Goal: Task Accomplishment & Management: Manage account settings

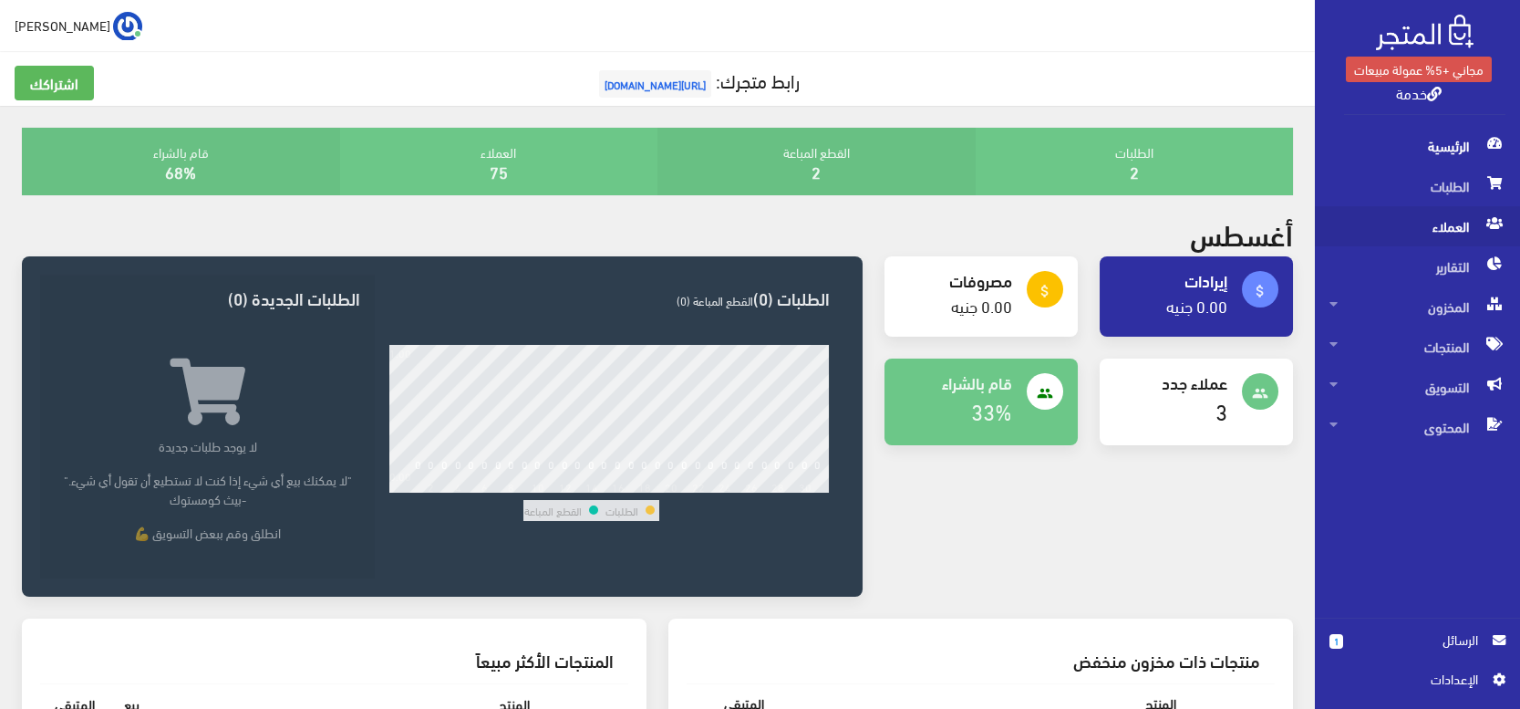
click at [1454, 216] on span "العملاء" at bounding box center [1418, 226] width 176 height 40
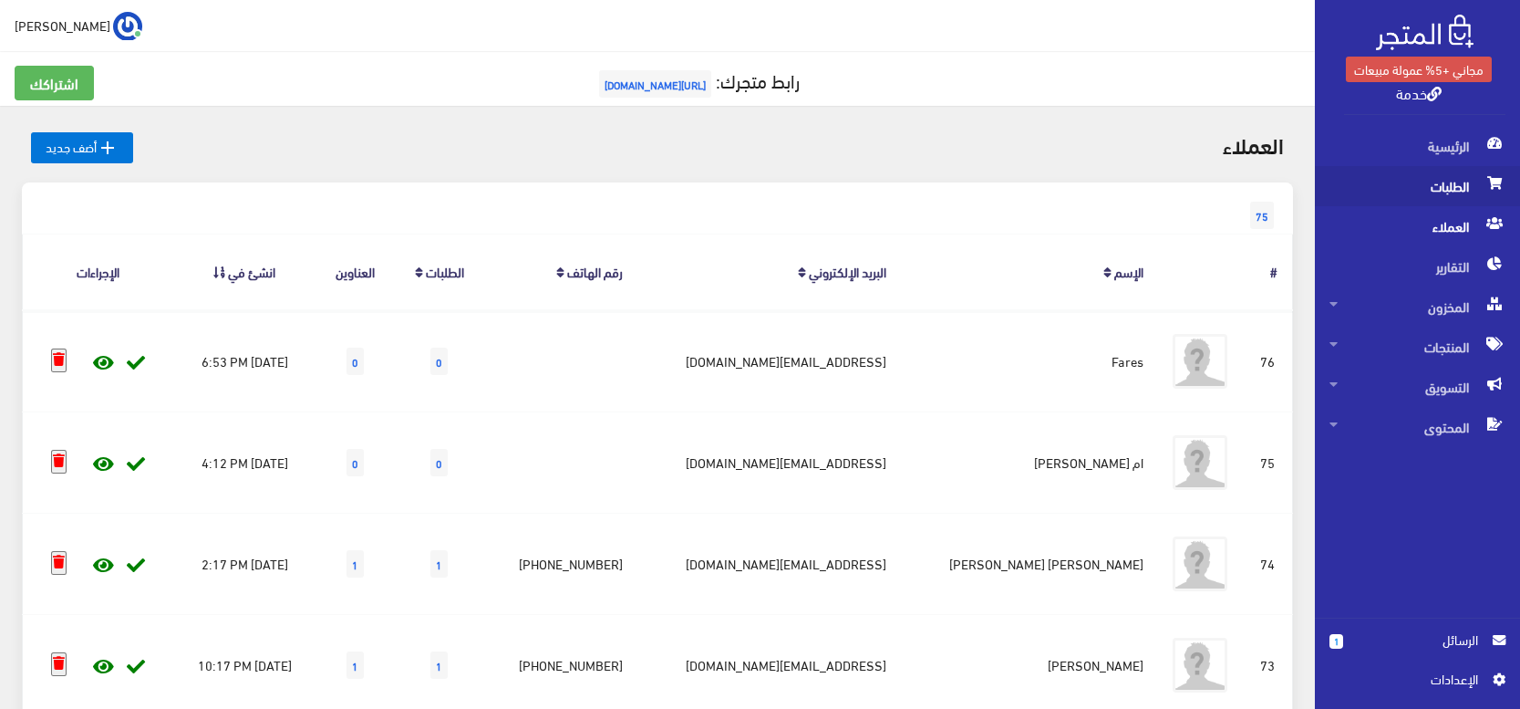
click at [1441, 187] on span "الطلبات" at bounding box center [1418, 186] width 176 height 40
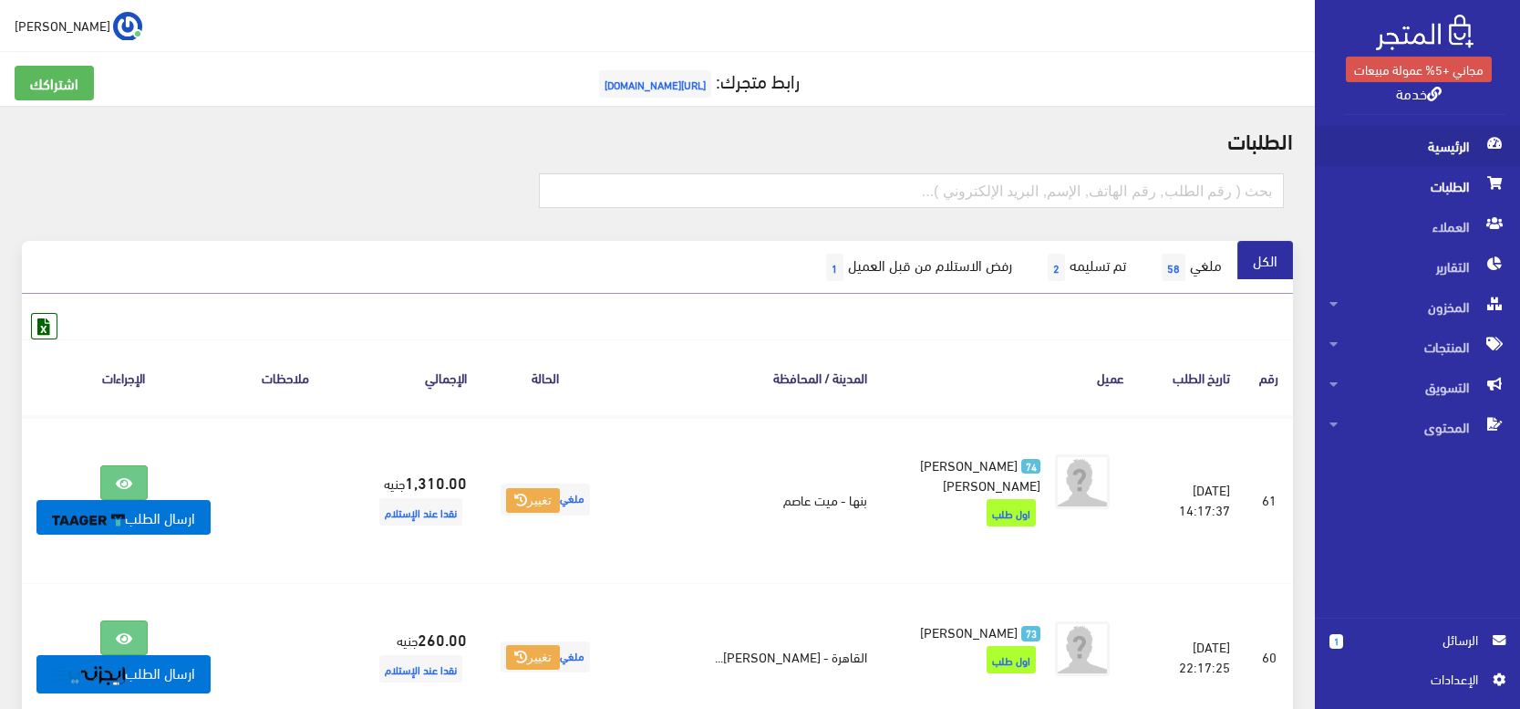
click at [1435, 139] on span "الرئيسية" at bounding box center [1418, 146] width 176 height 40
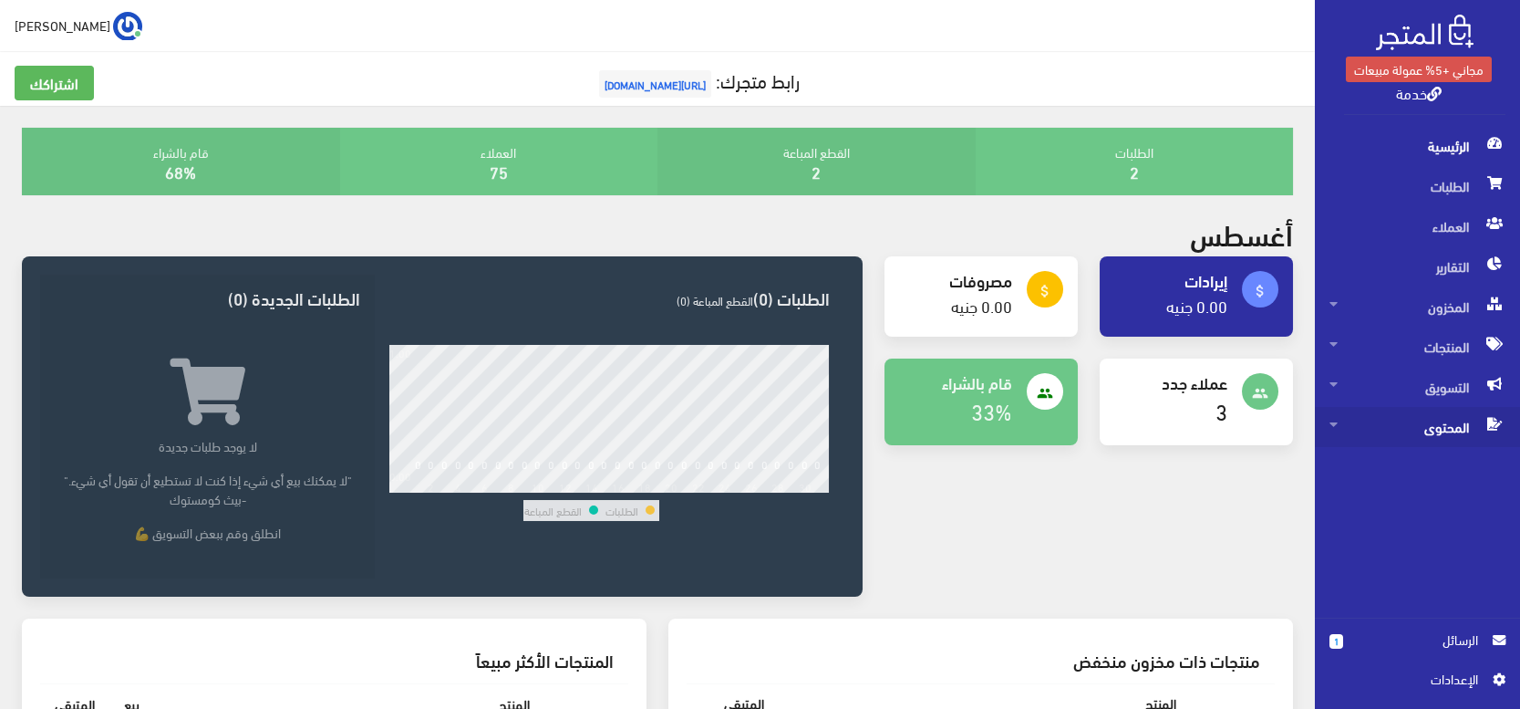
click at [1399, 433] on span "المحتوى" at bounding box center [1418, 427] width 176 height 40
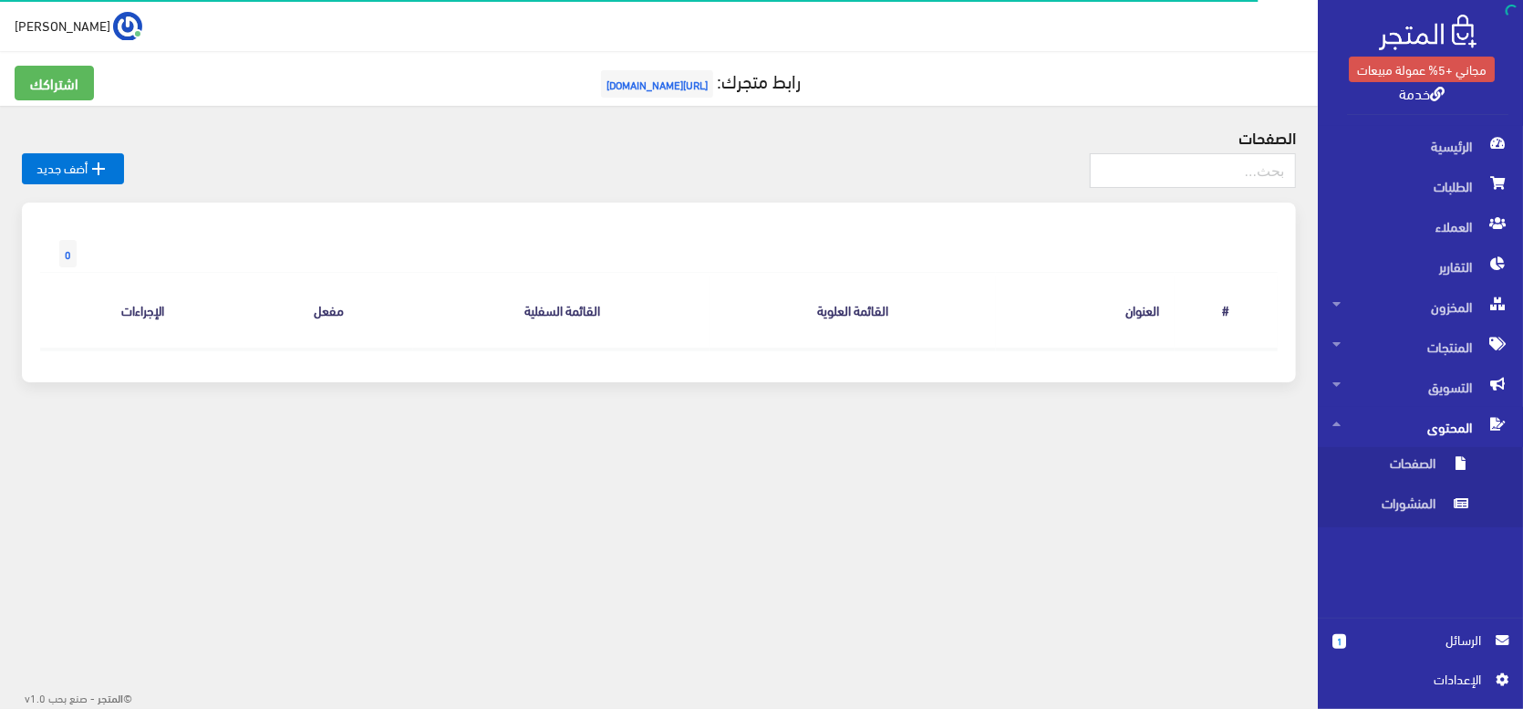
click at [1403, 427] on span "المحتوى" at bounding box center [1420, 427] width 176 height 40
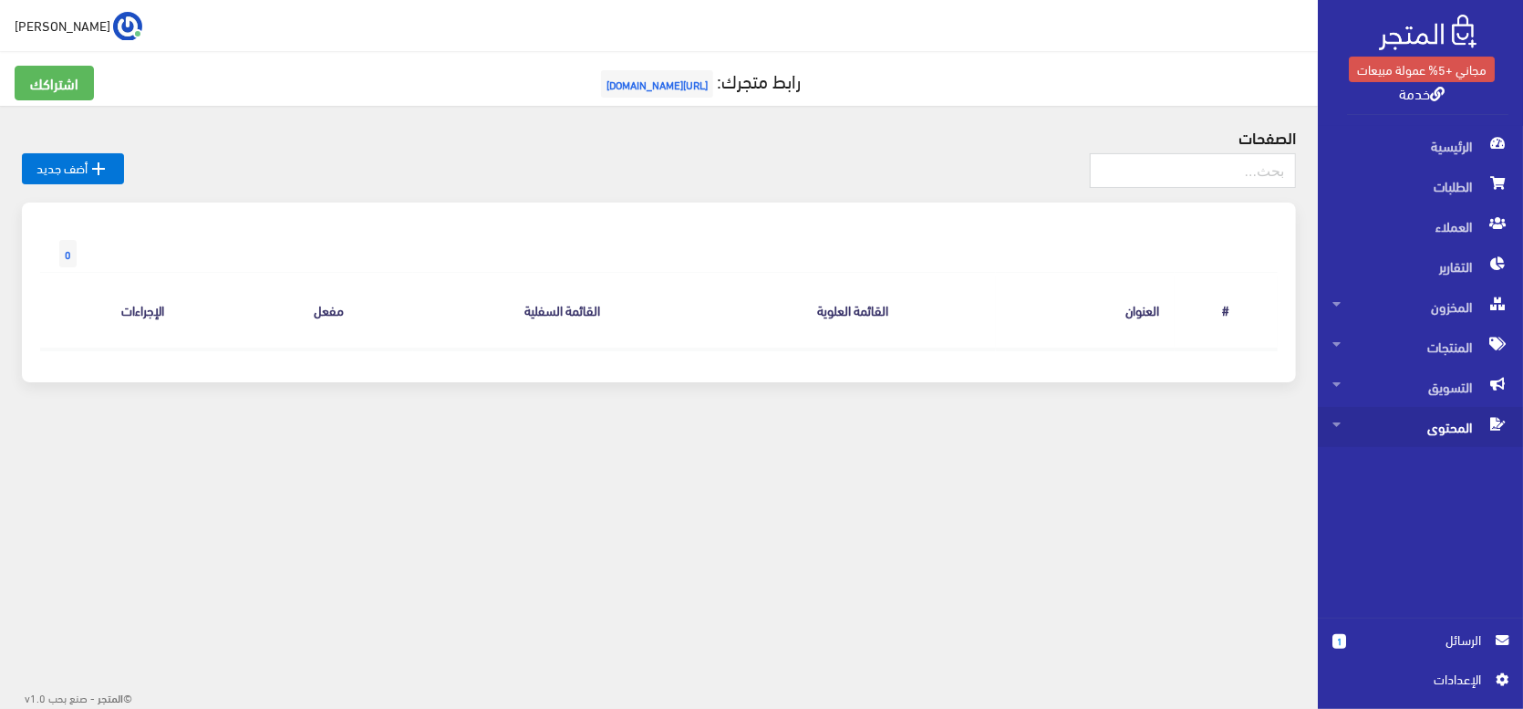
click at [1400, 423] on span "المحتوى" at bounding box center [1420, 427] width 176 height 40
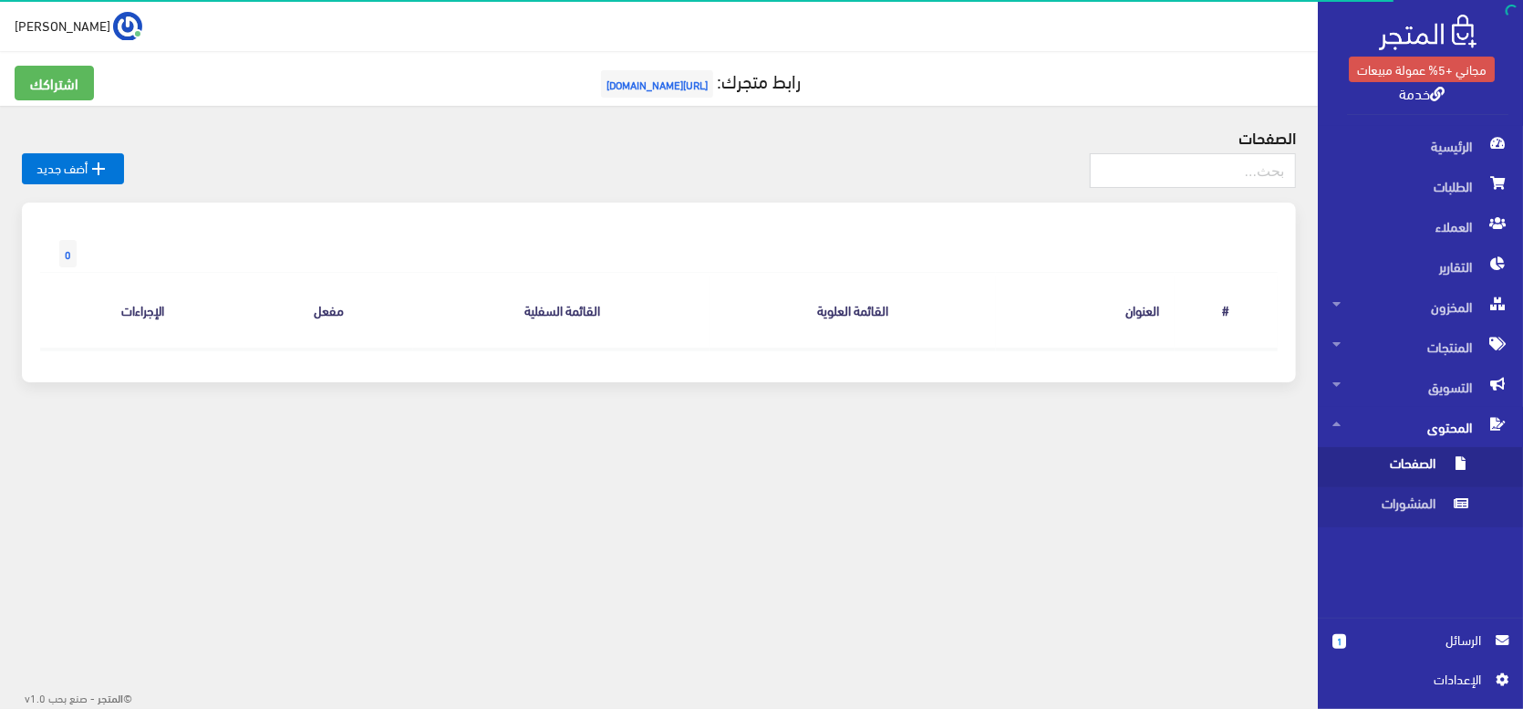
click at [1410, 461] on span "الصفحات" at bounding box center [1401, 467] width 139 height 40
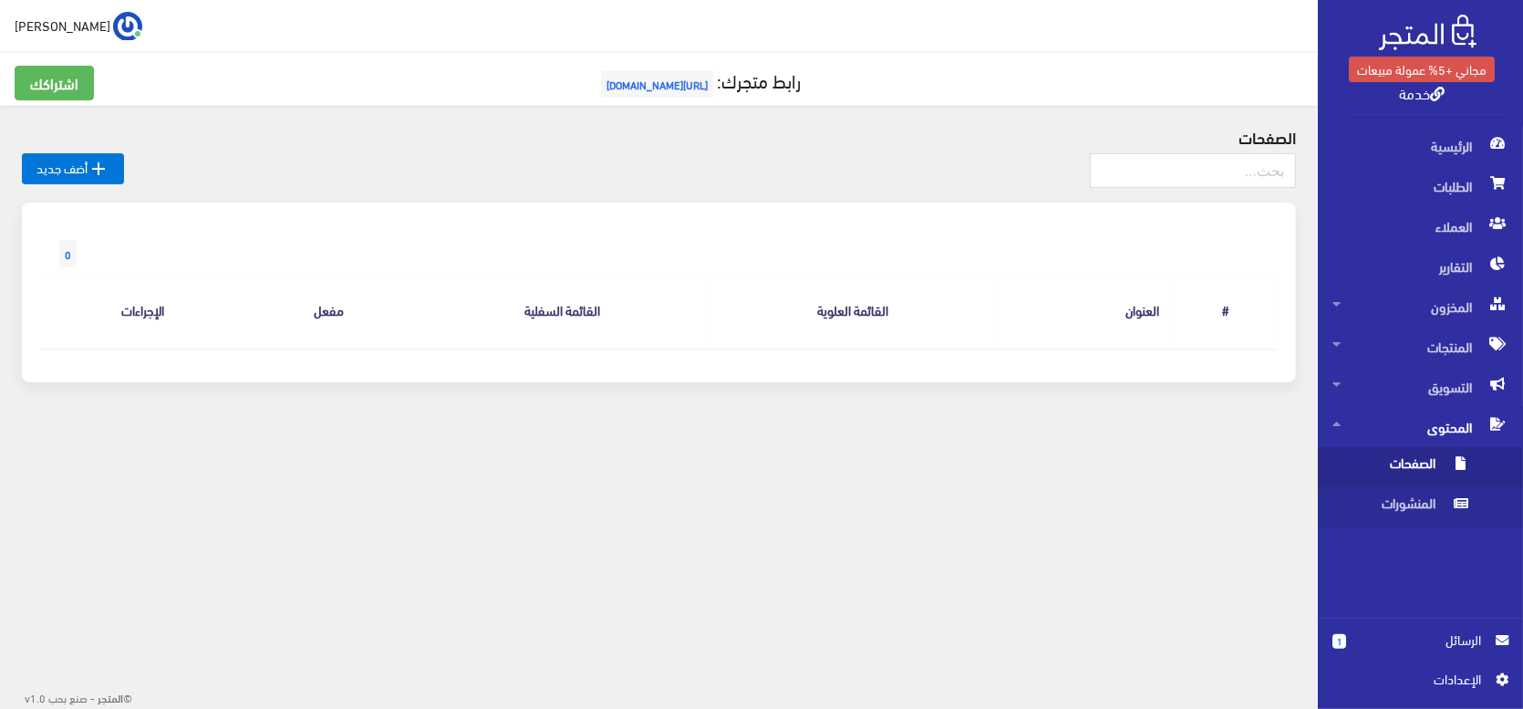
click at [1459, 679] on span "اﻹعدادات" at bounding box center [1413, 678] width 133 height 20
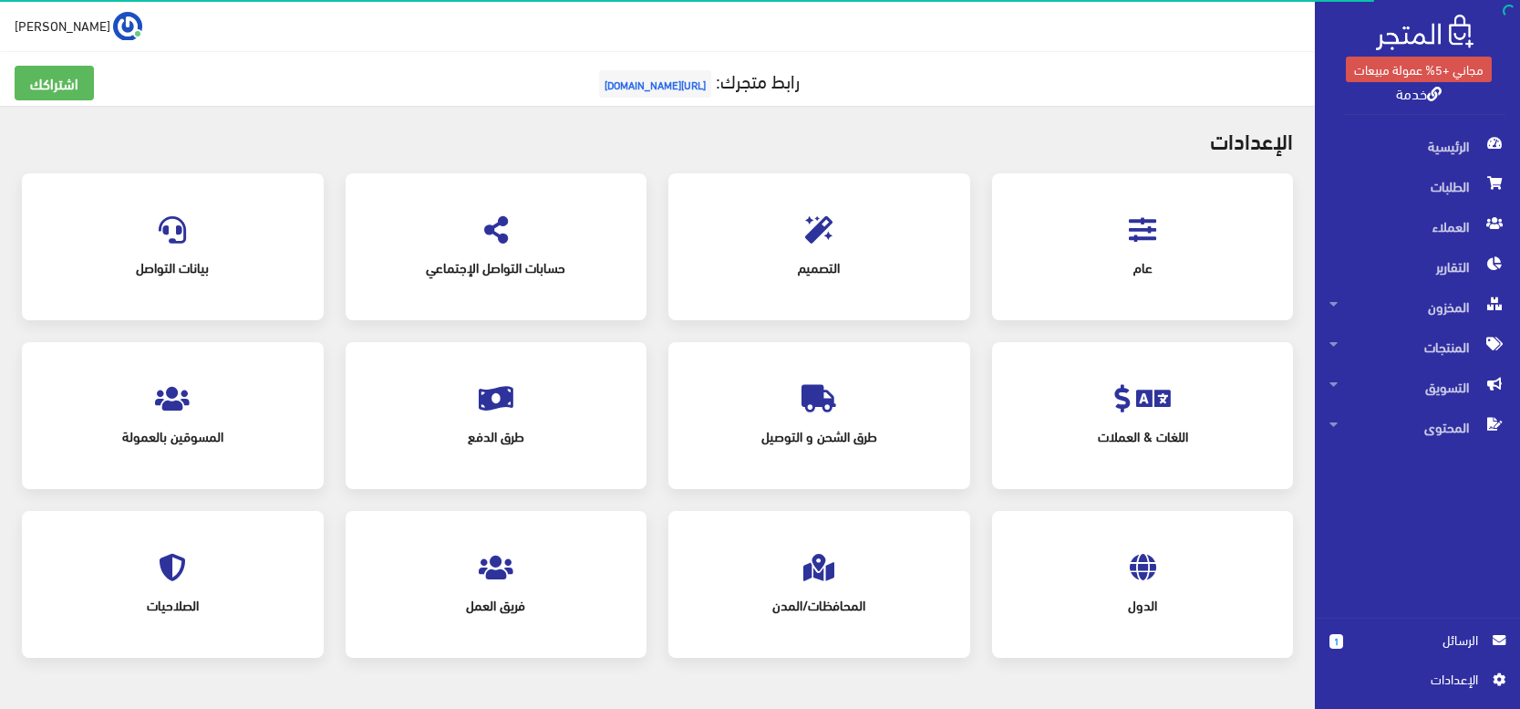
click at [1152, 240] on icon at bounding box center [1142, 229] width 27 height 27
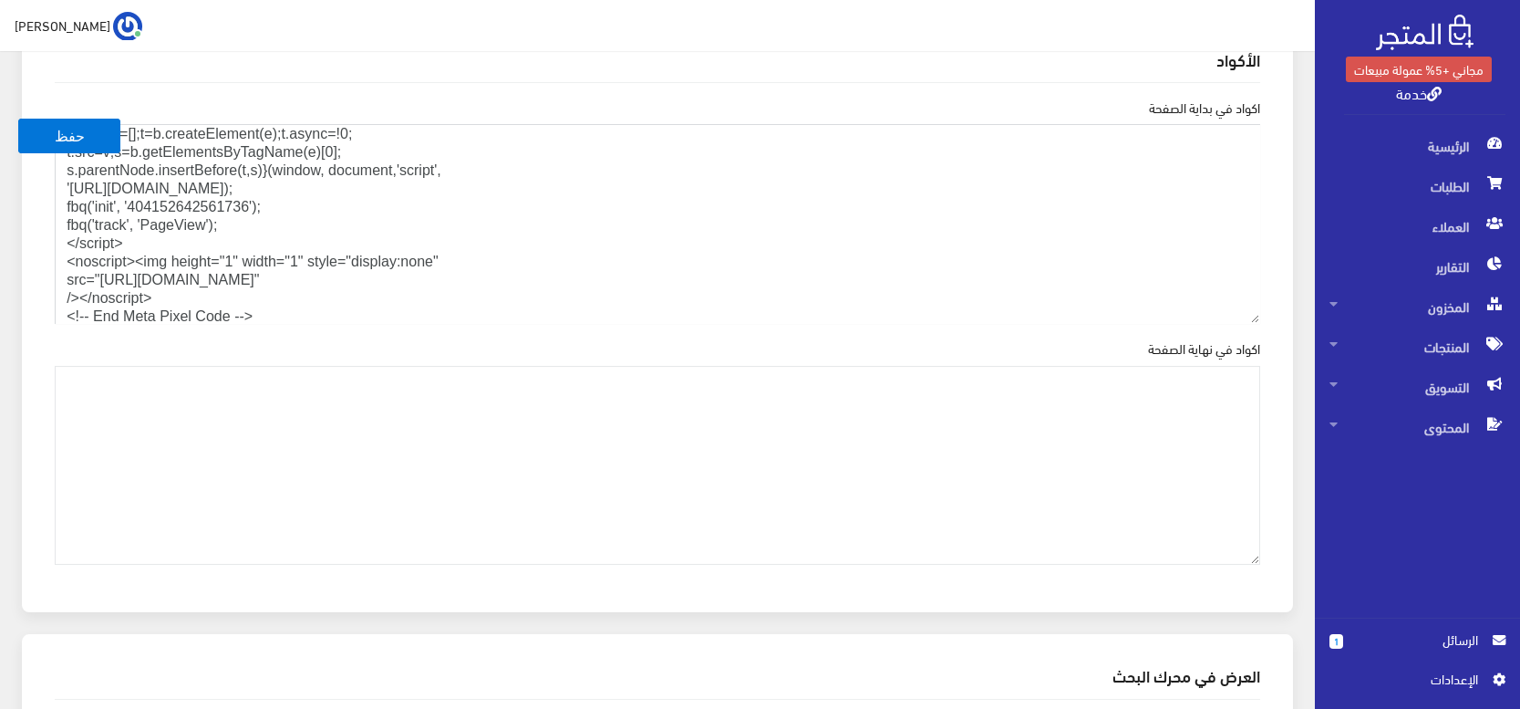
scroll to position [128, 0]
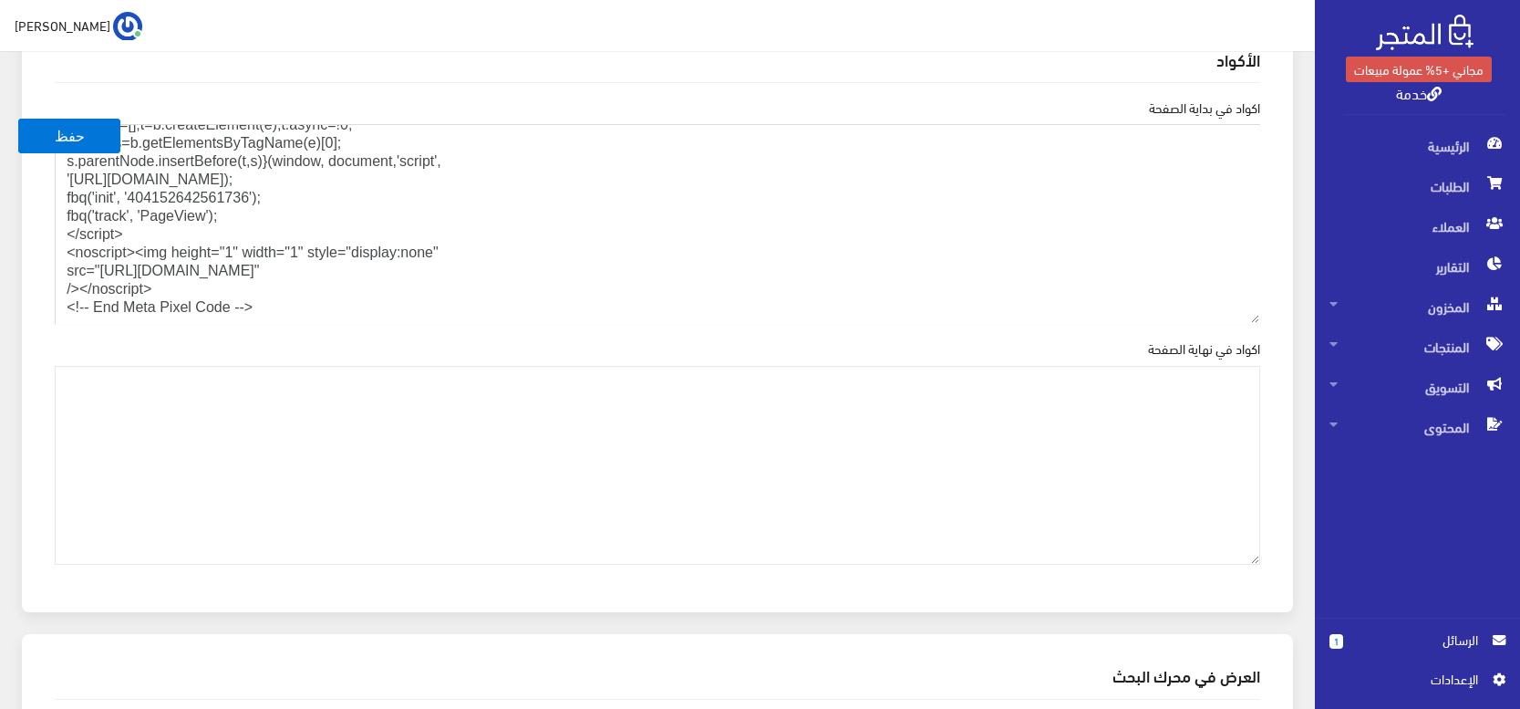
drag, startPoint x: 388, startPoint y: 309, endPoint x: 329, endPoint y: 347, distance: 69.8
type textarea "<!-- Meta Pixel Code --> <script> !function(f,b,e,v,n,t,s) {if(f.fbq)return;n=f…"
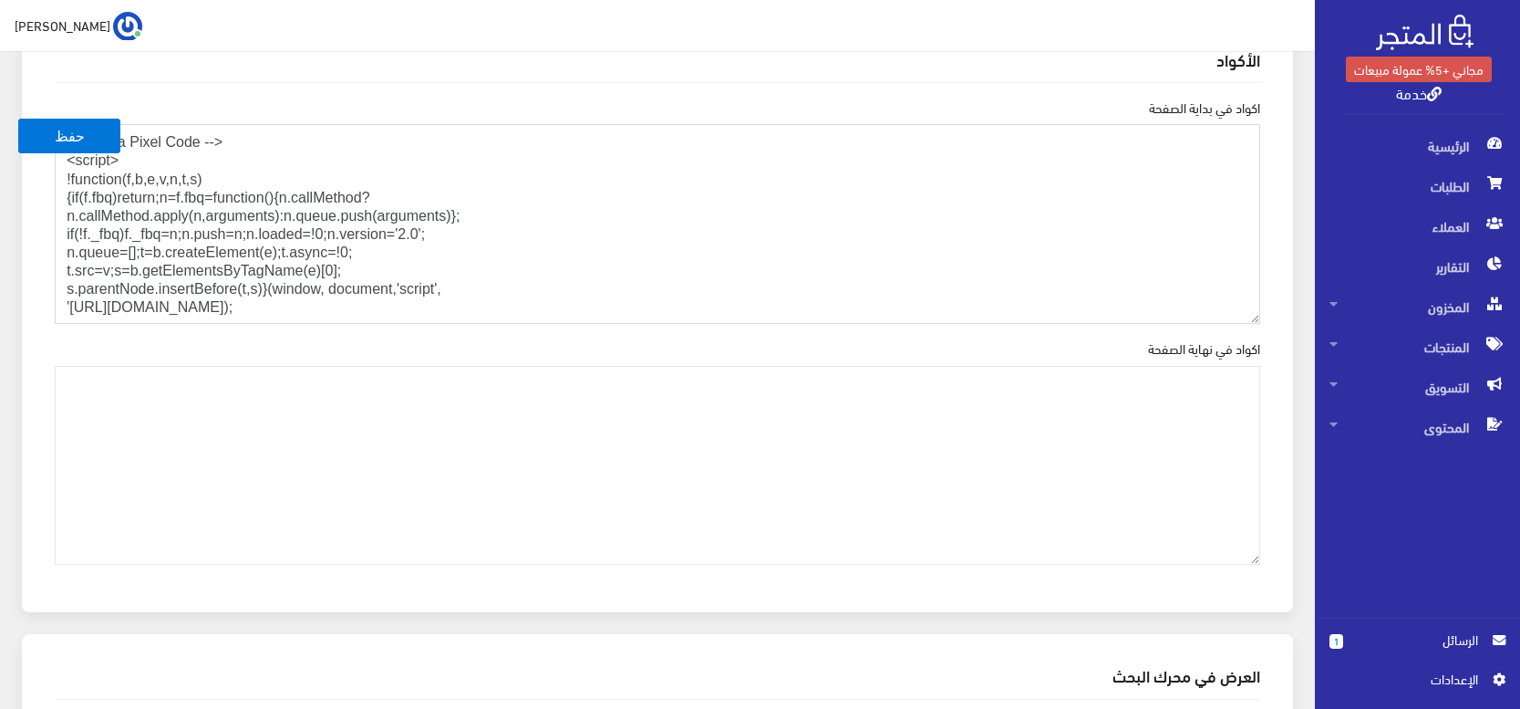
scroll to position [0, 0]
drag, startPoint x: 419, startPoint y: 307, endPoint x: 38, endPoint y: 120, distance: 423.8
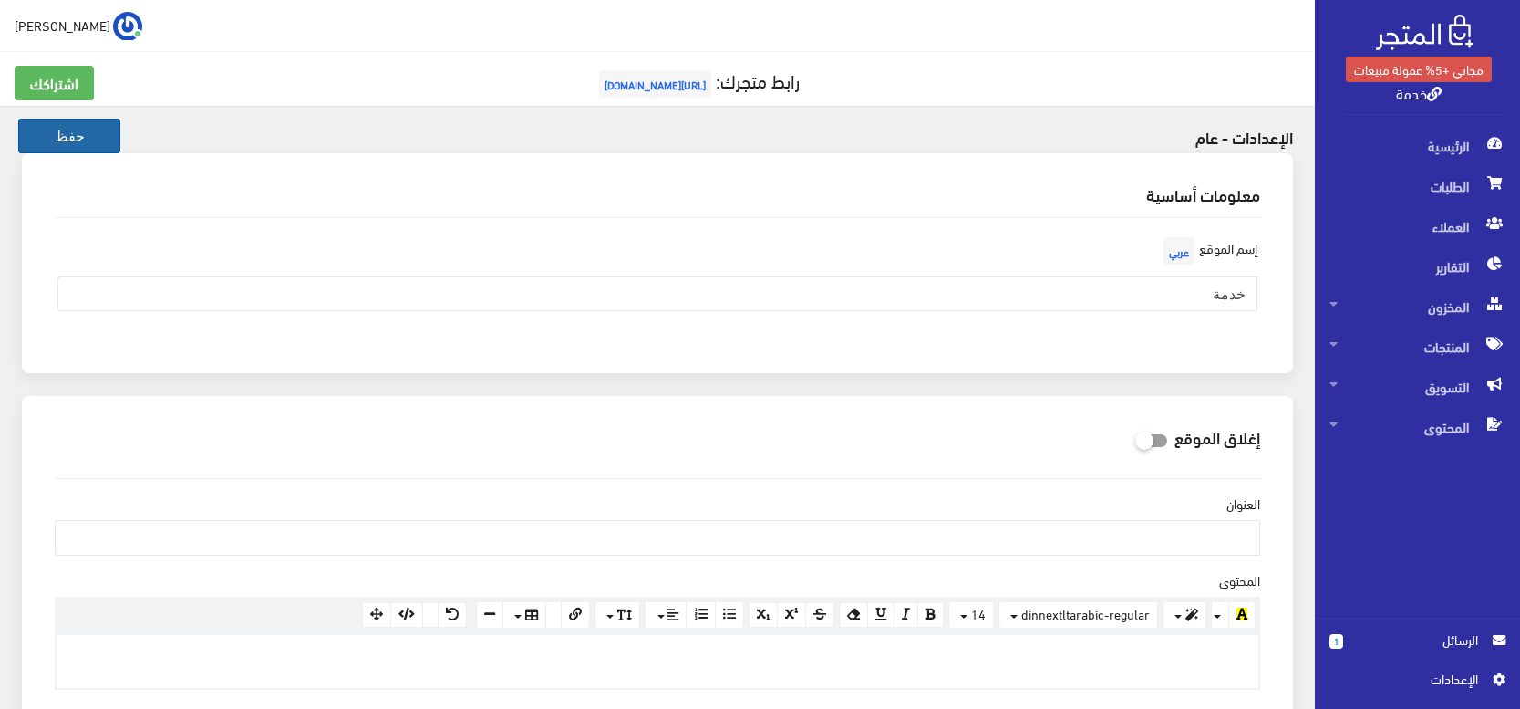
click at [88, 142] on button "حفظ" at bounding box center [69, 136] width 102 height 35
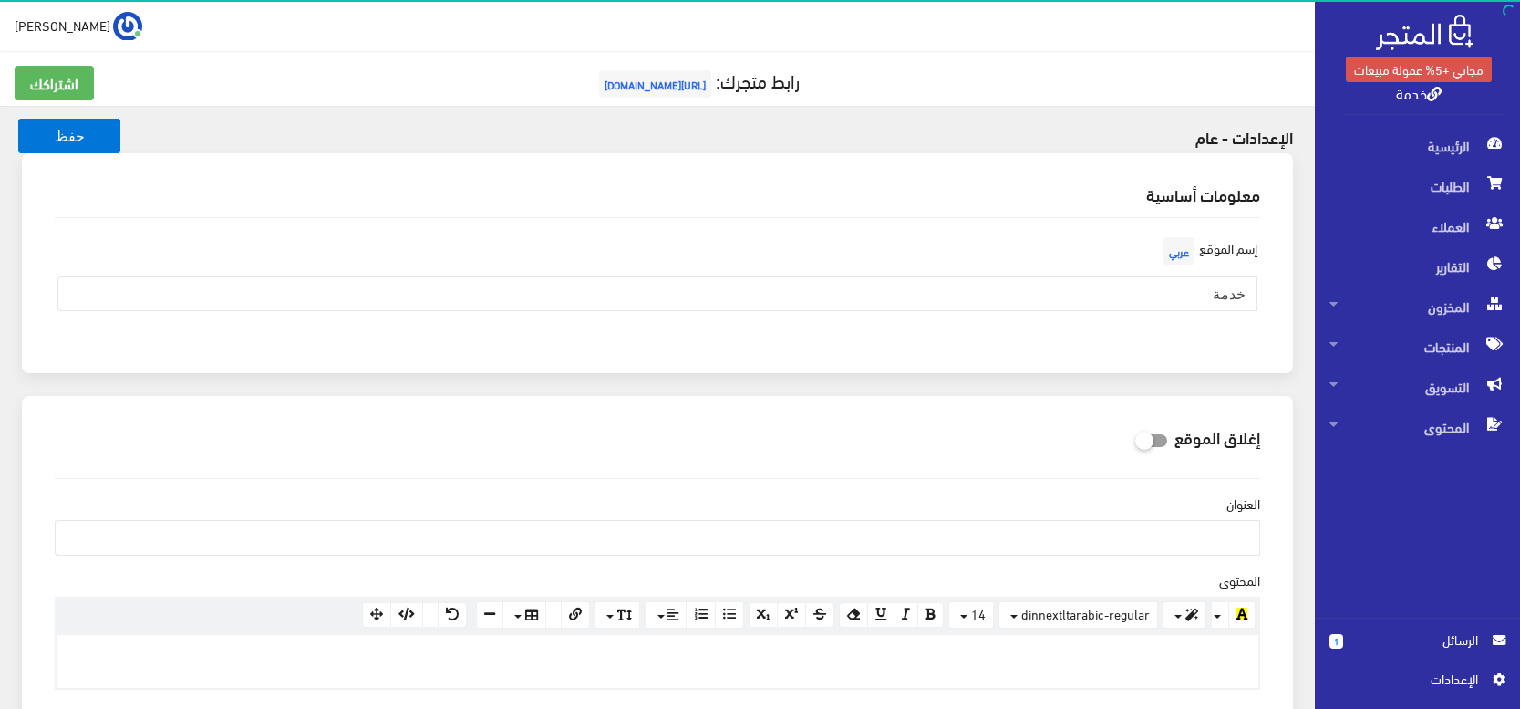
click at [1463, 674] on span "اﻹعدادات" at bounding box center [1410, 678] width 133 height 20
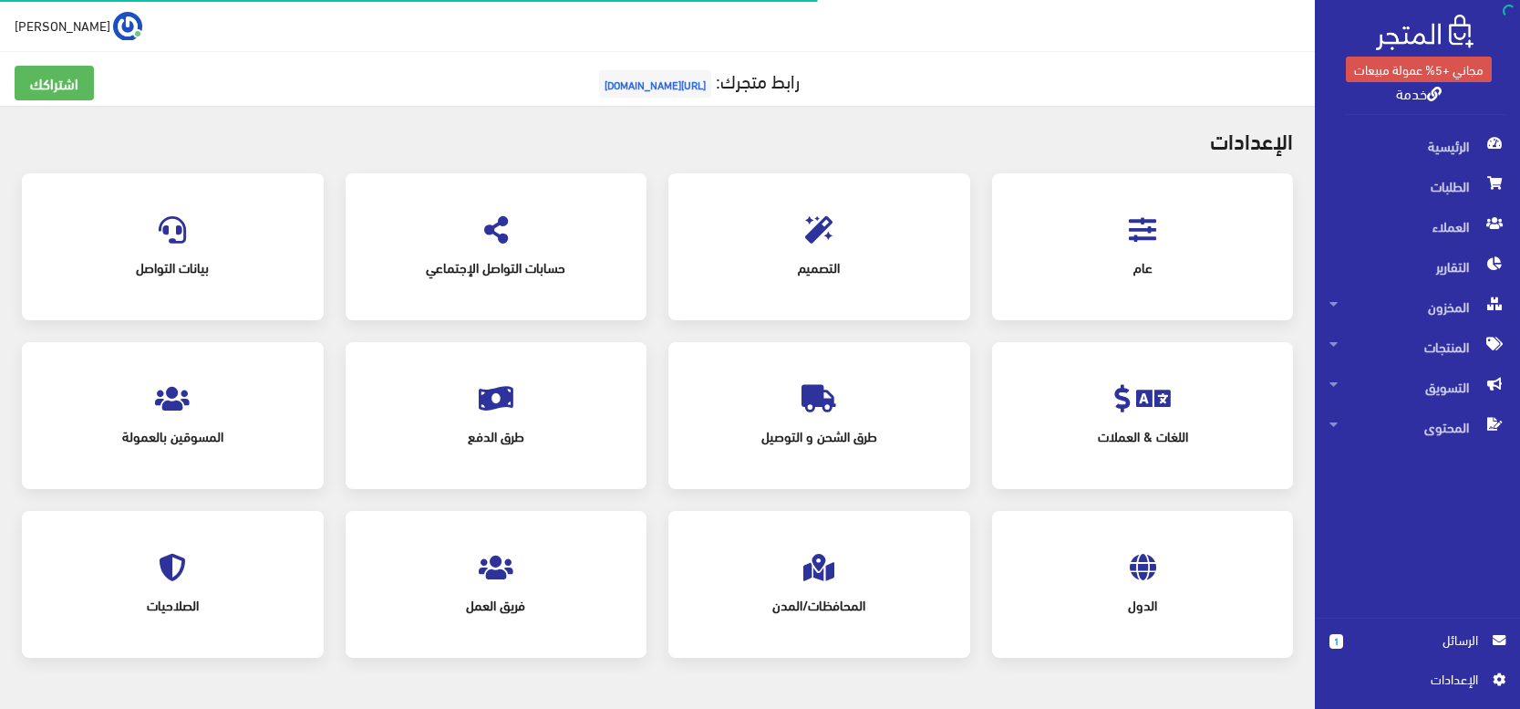
click at [835, 236] on div "التصميم" at bounding box center [819, 247] width 265 height 110
click at [820, 243] on span at bounding box center [818, 227] width 27 height 50
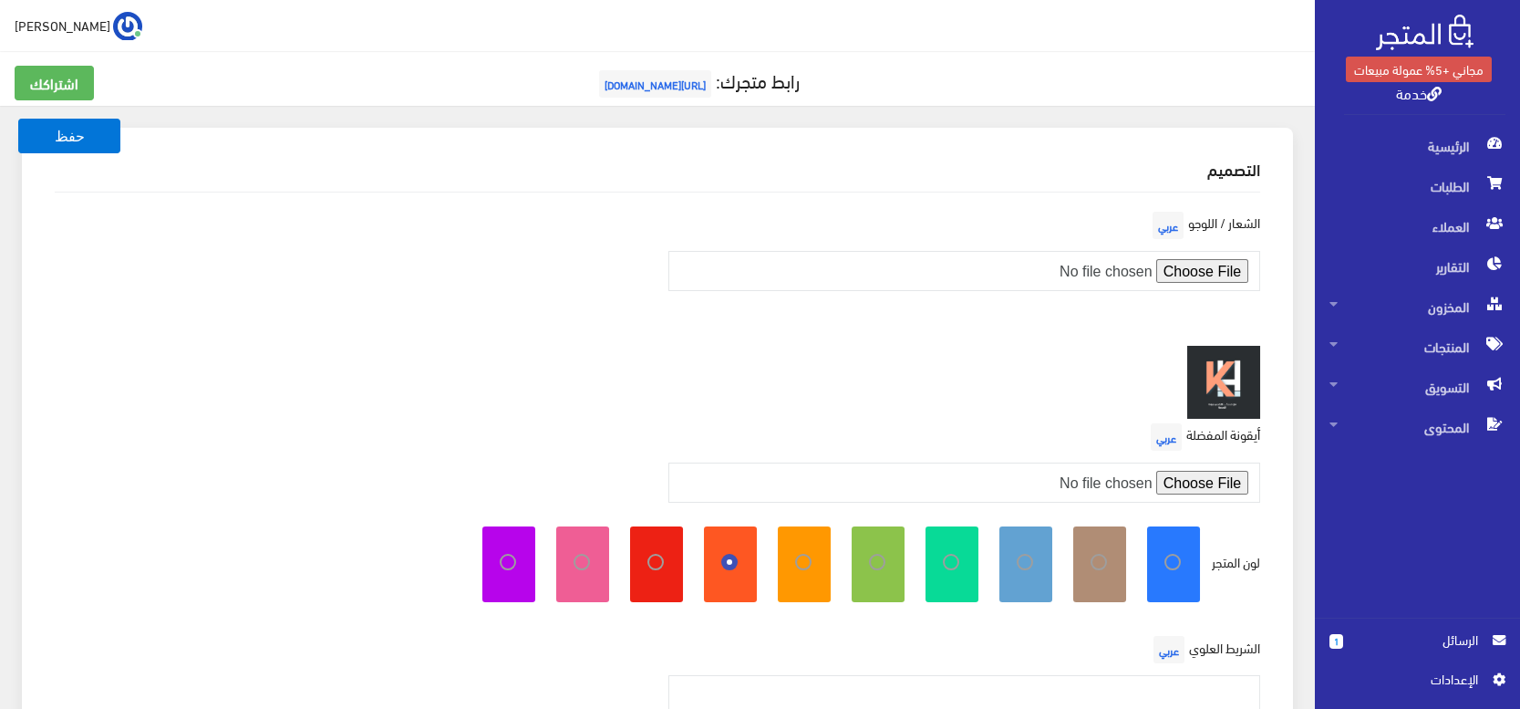
click at [1033, 560] on icon at bounding box center [1033, 562] width 0 height 16
click at [1011, 560] on input "radio" at bounding box center [1006, 559] width 12 height 12
radio input "true"
click at [1204, 483] on input "file" at bounding box center [964, 482] width 592 height 40
type input "C:\fakepath\خدمة-01-01.jpg"
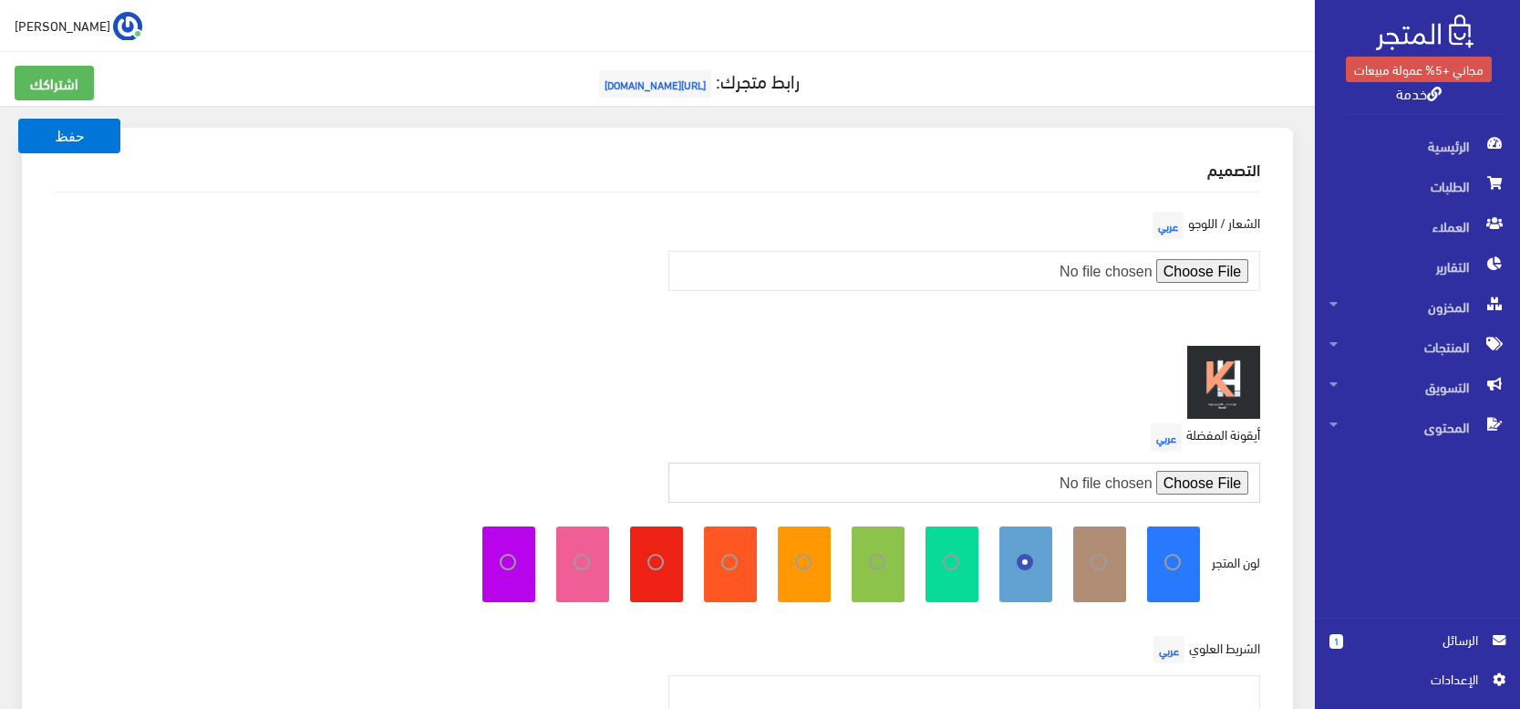
scroll to position [476, 0]
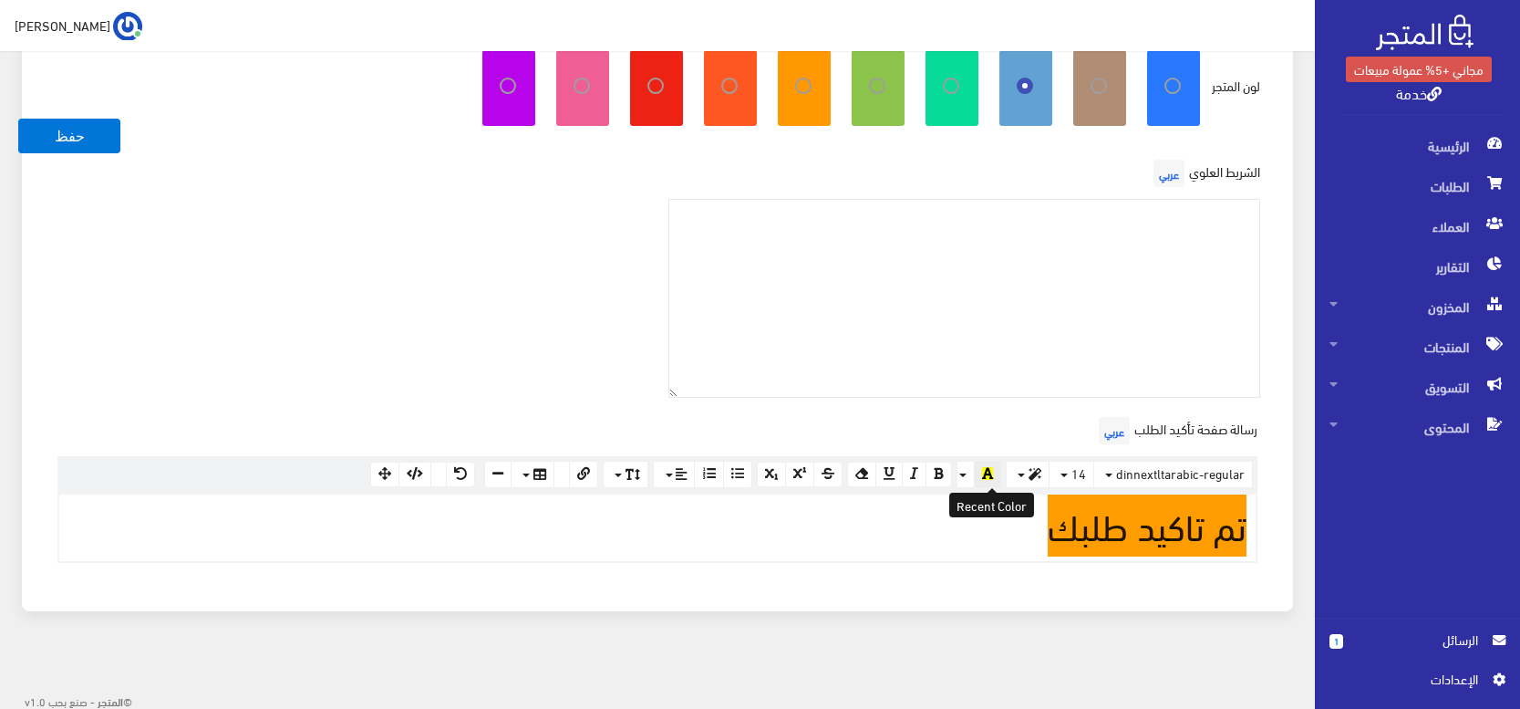
click at [985, 469] on button "button" at bounding box center [987, 474] width 27 height 27
click at [985, 470] on button "button" at bounding box center [987, 474] width 27 height 27
click at [967, 472] on button "button" at bounding box center [966, 474] width 18 height 27
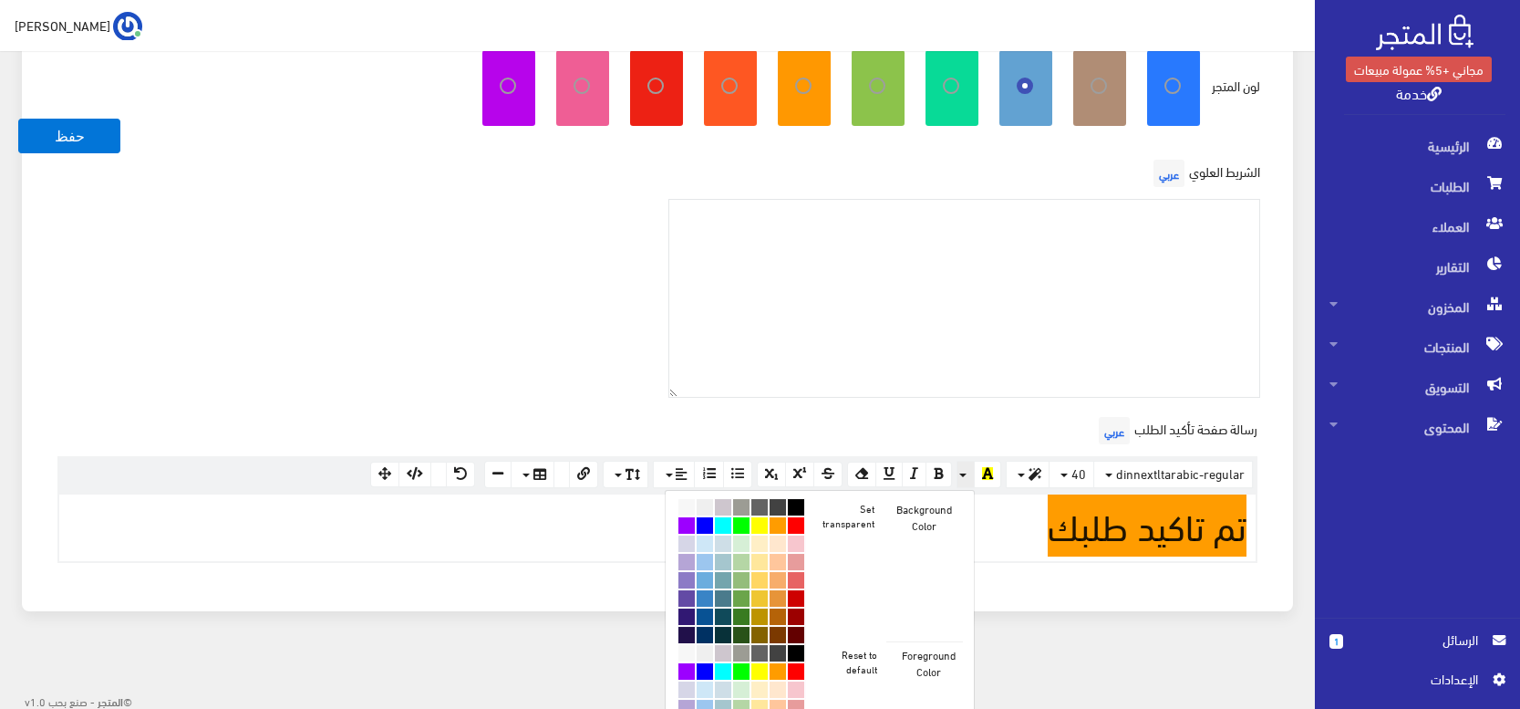
click at [966, 472] on button "button" at bounding box center [966, 474] width 18 height 27
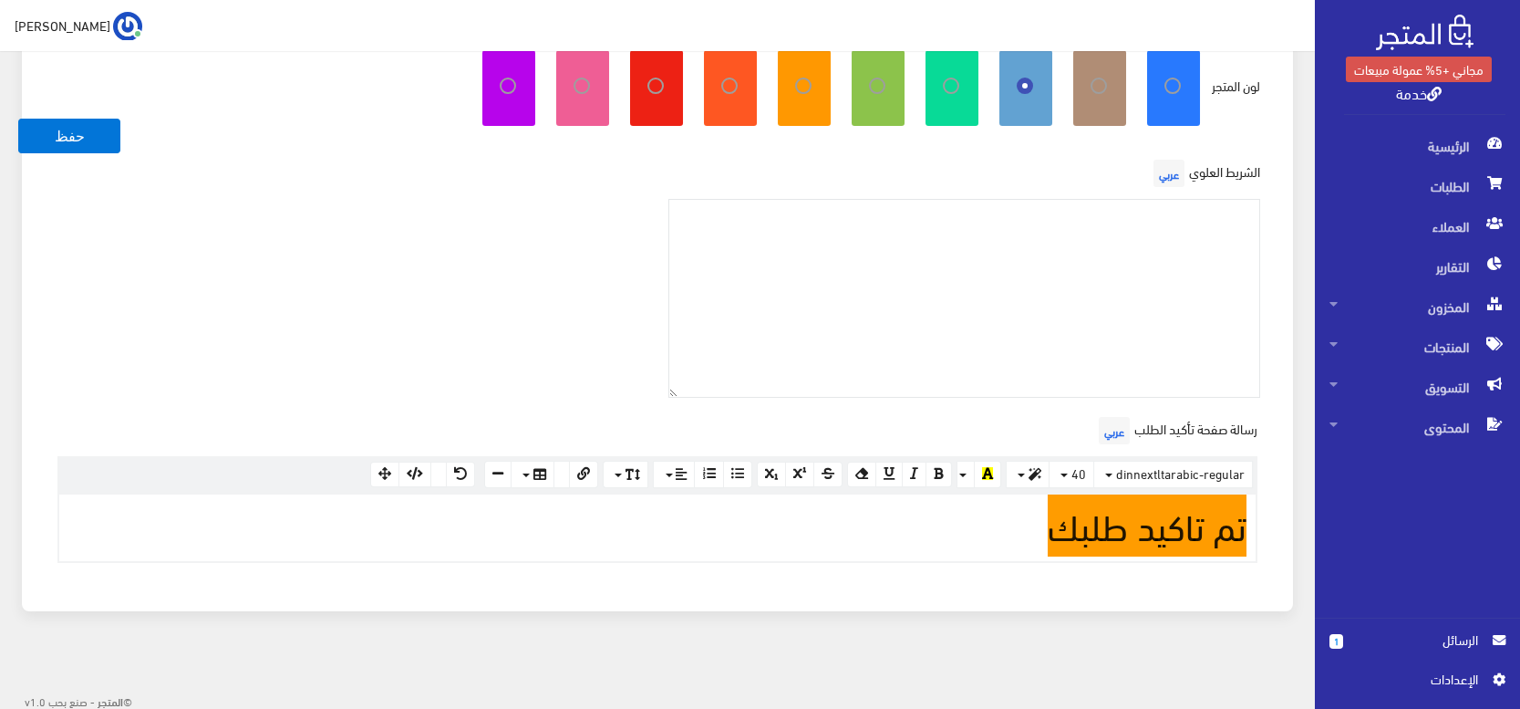
click at [1174, 510] on span "تم تاكيد طلبك" at bounding box center [1147, 523] width 199 height 67
click at [73, 139] on button "حفظ" at bounding box center [69, 136] width 102 height 35
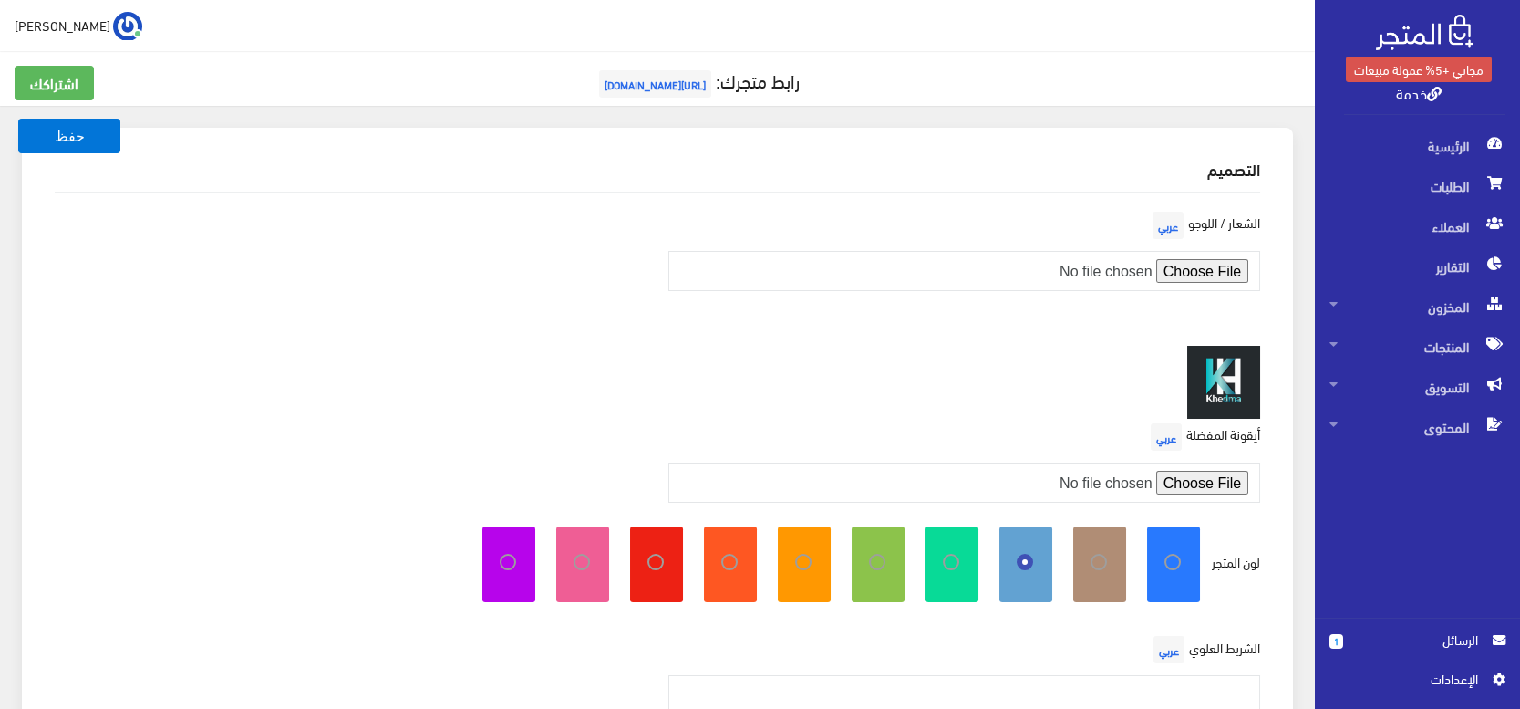
click at [1420, 97] on link "خدمة" at bounding box center [1419, 92] width 46 height 26
